Goal: Task Accomplishment & Management: Manage account settings

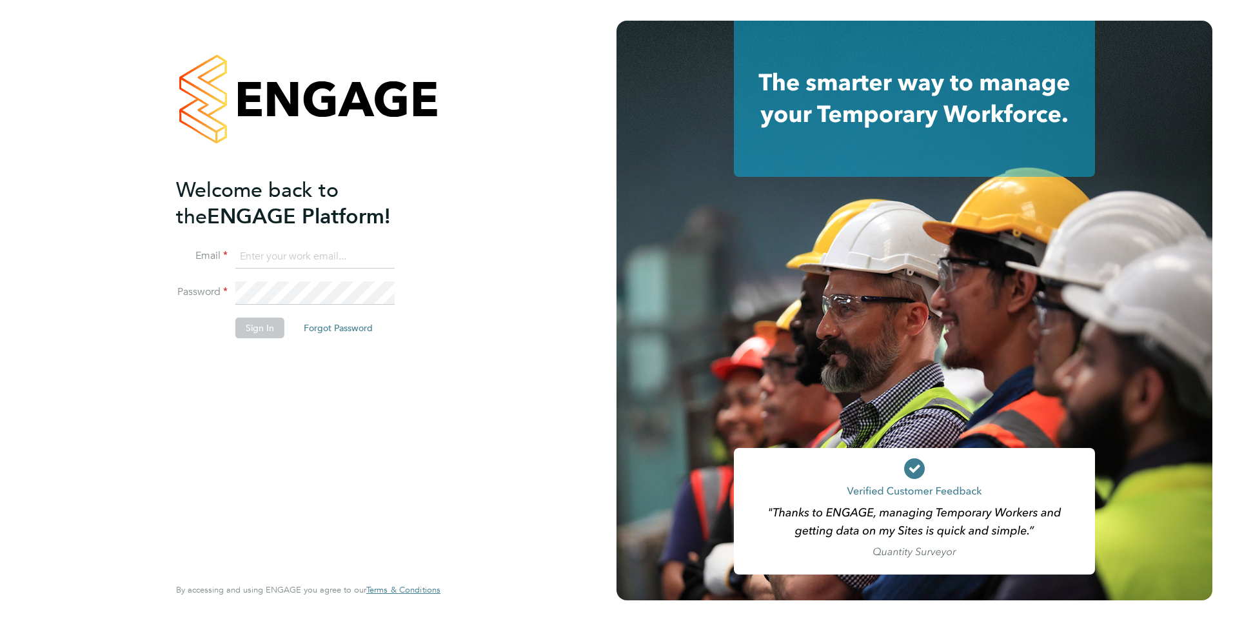
type input "evelyn.chronicle@ncclondon.ac.uk"
click at [263, 329] on button "Sign In" at bounding box center [259, 327] width 49 height 21
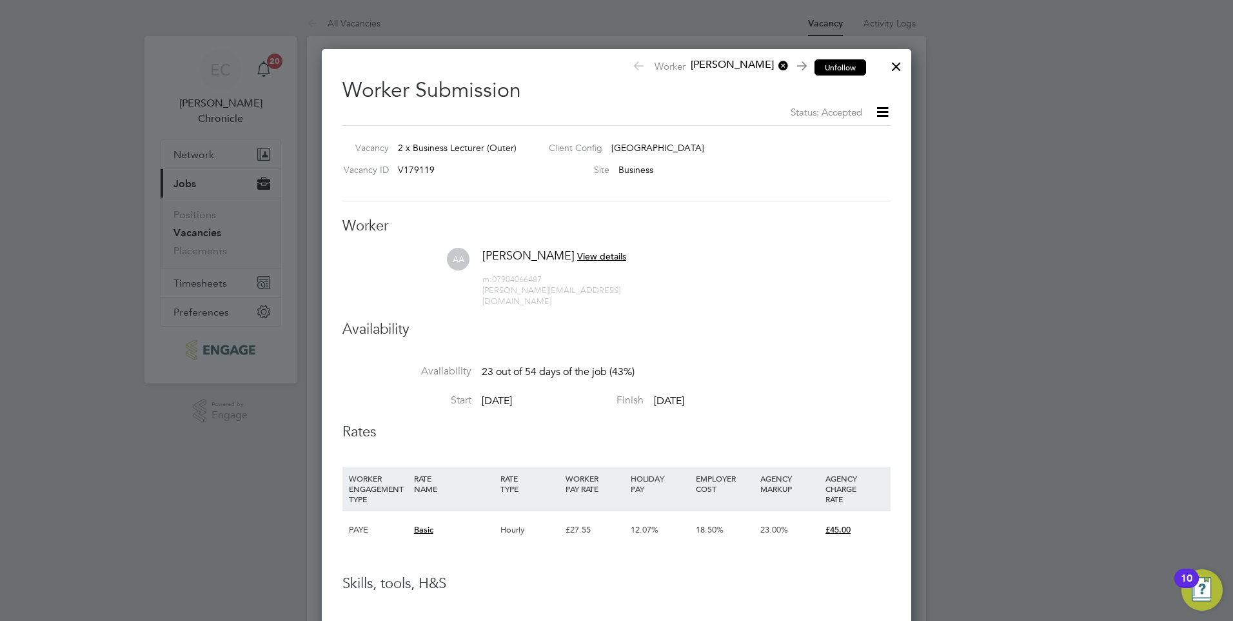
click at [852, 67] on button "Unfollow" at bounding box center [841, 67] width 52 height 17
